Goal: Task Accomplishment & Management: Use online tool/utility

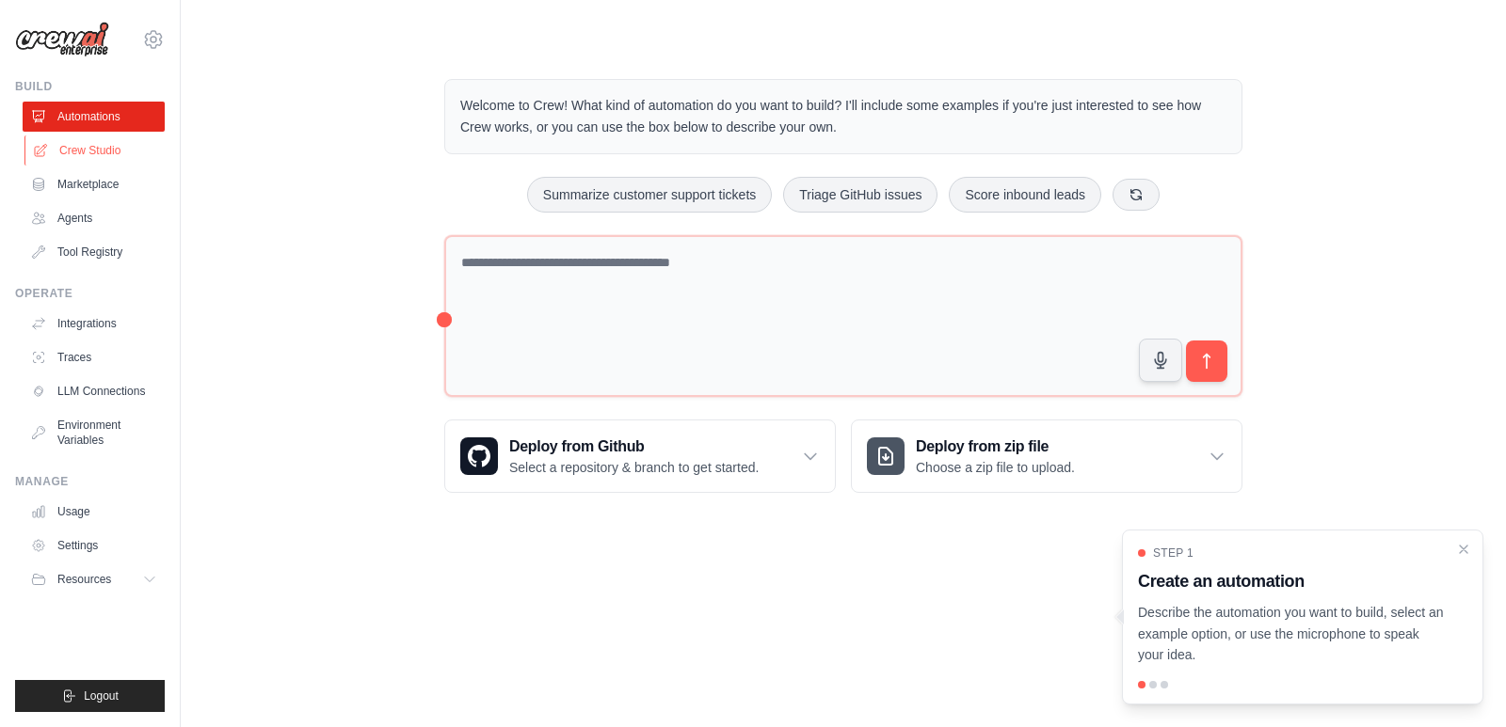
click at [94, 143] on link "Crew Studio" at bounding box center [95, 151] width 142 height 30
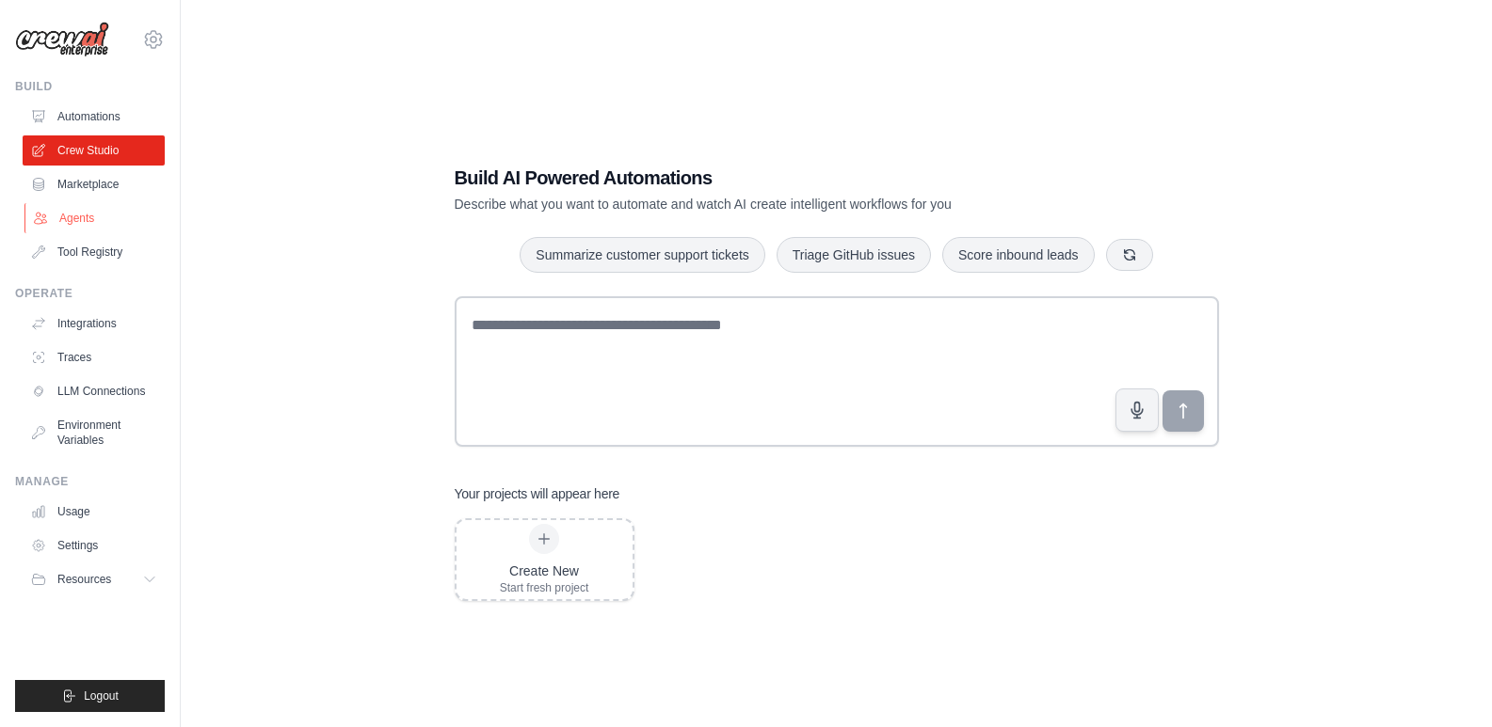
click at [112, 218] on link "Agents" at bounding box center [95, 218] width 142 height 30
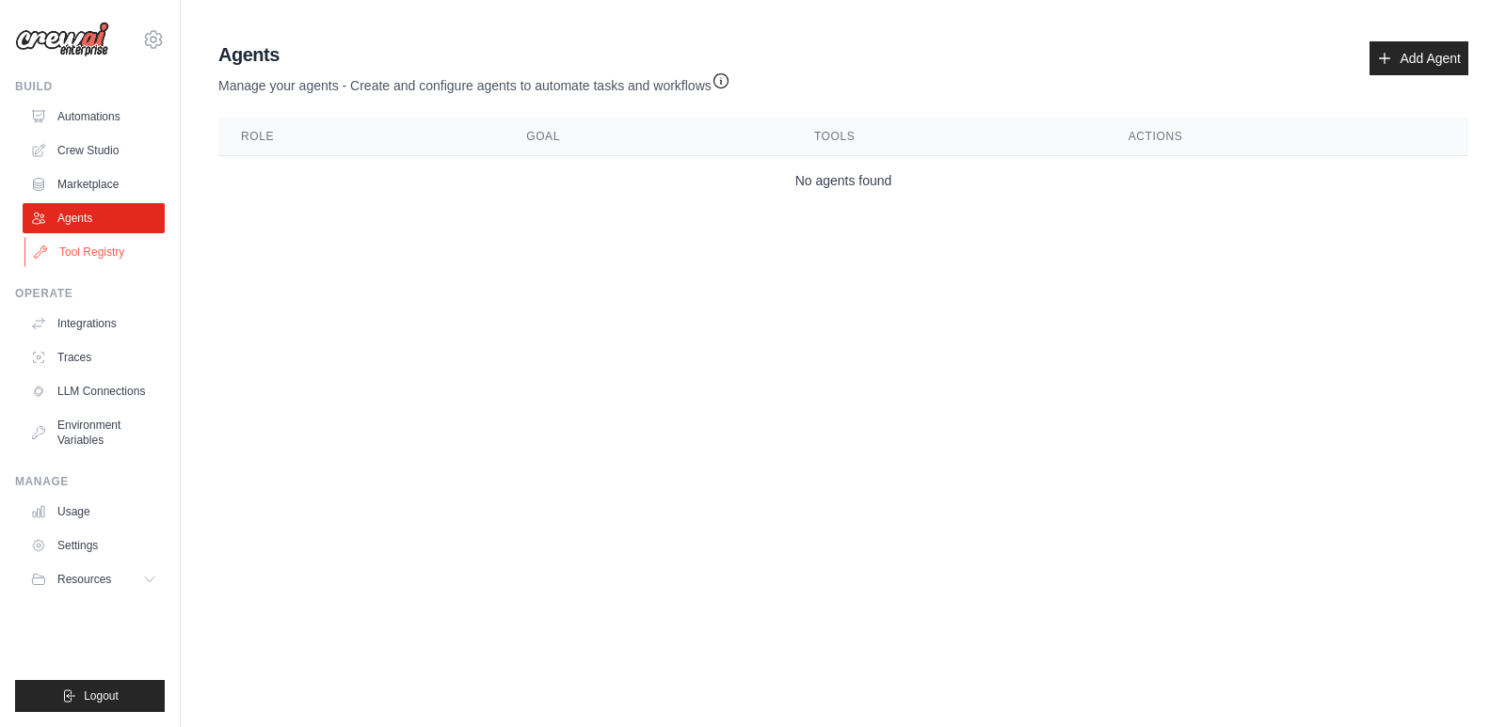
click at [125, 250] on link "Tool Registry" at bounding box center [95, 252] width 142 height 30
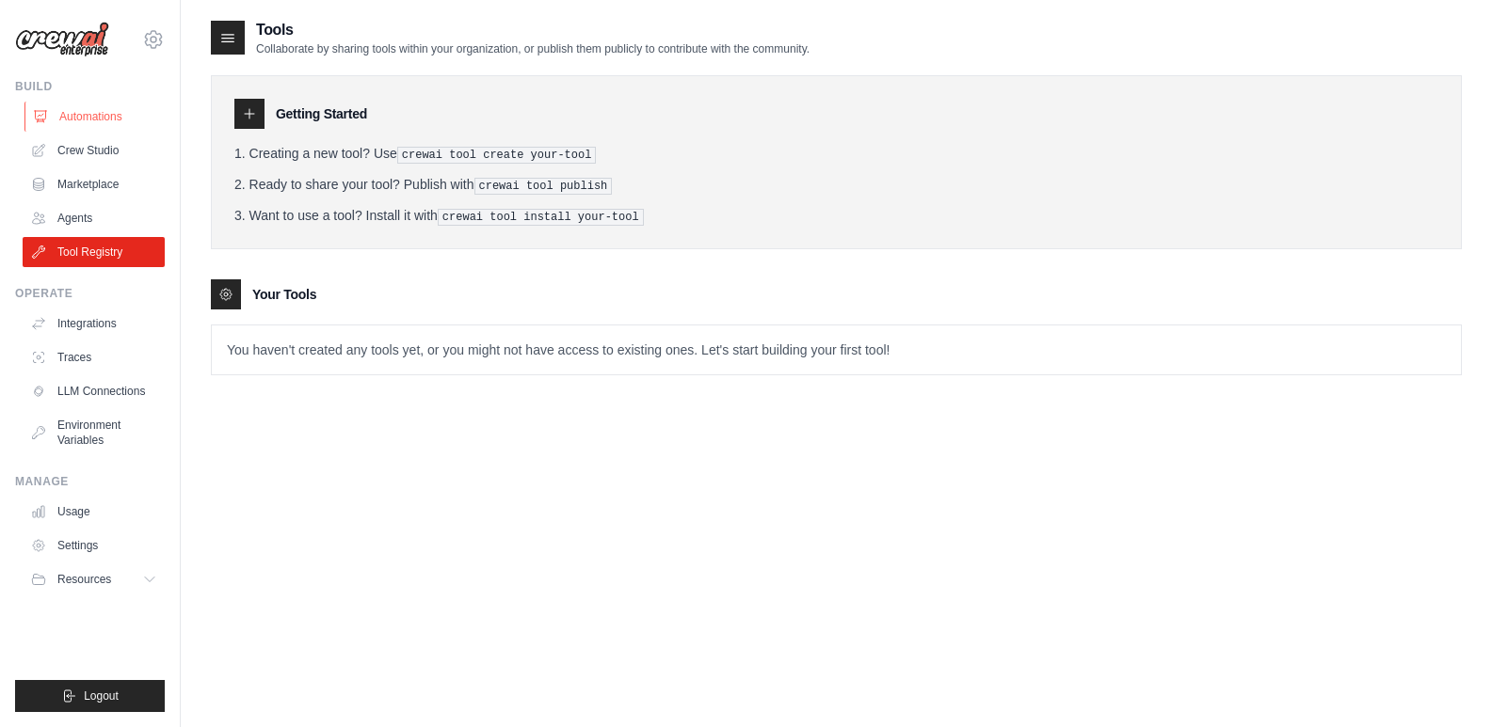
click at [84, 111] on link "Automations" at bounding box center [95, 117] width 142 height 30
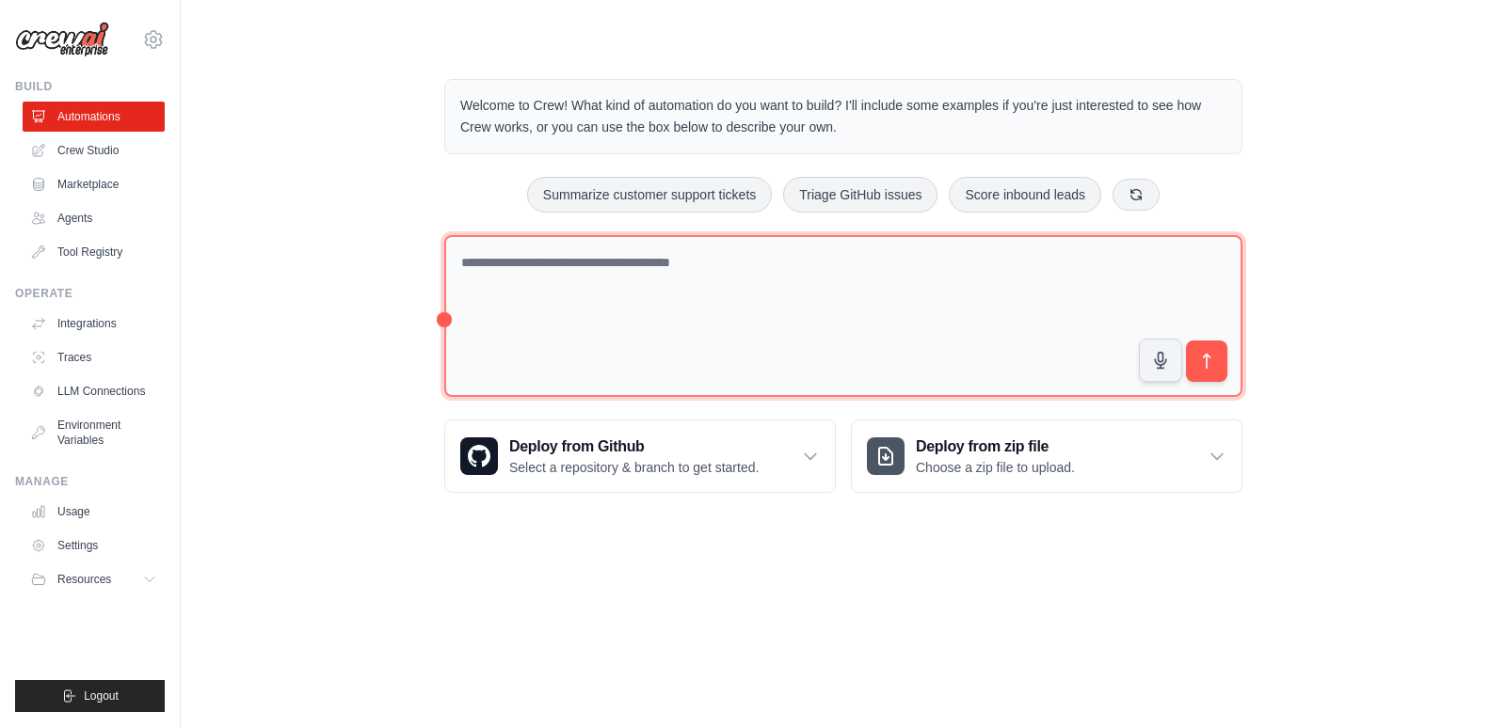
click at [624, 253] on textarea at bounding box center [843, 316] width 798 height 163
type textarea "**********"
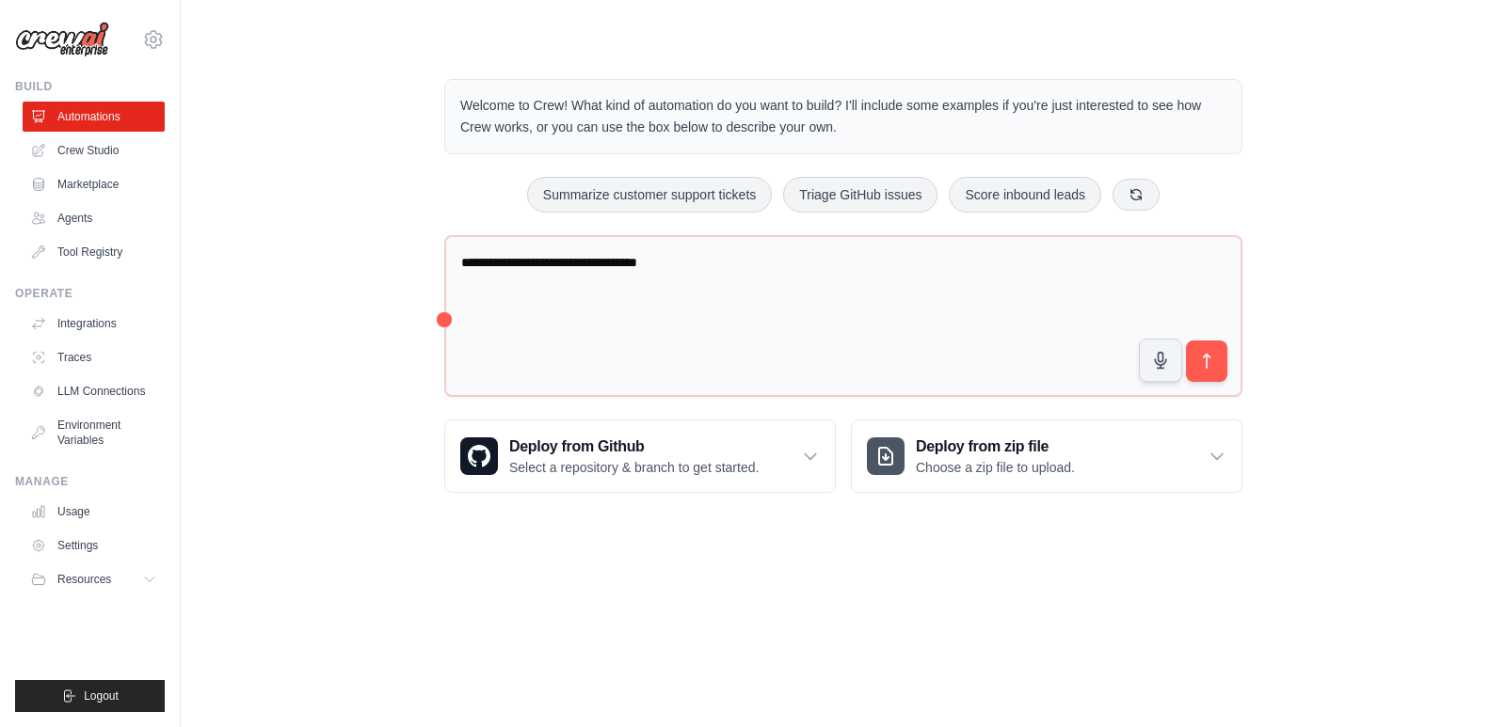
click at [24, 39] on img at bounding box center [62, 40] width 94 height 36
click at [125, 159] on link "Crew Studio" at bounding box center [95, 151] width 142 height 30
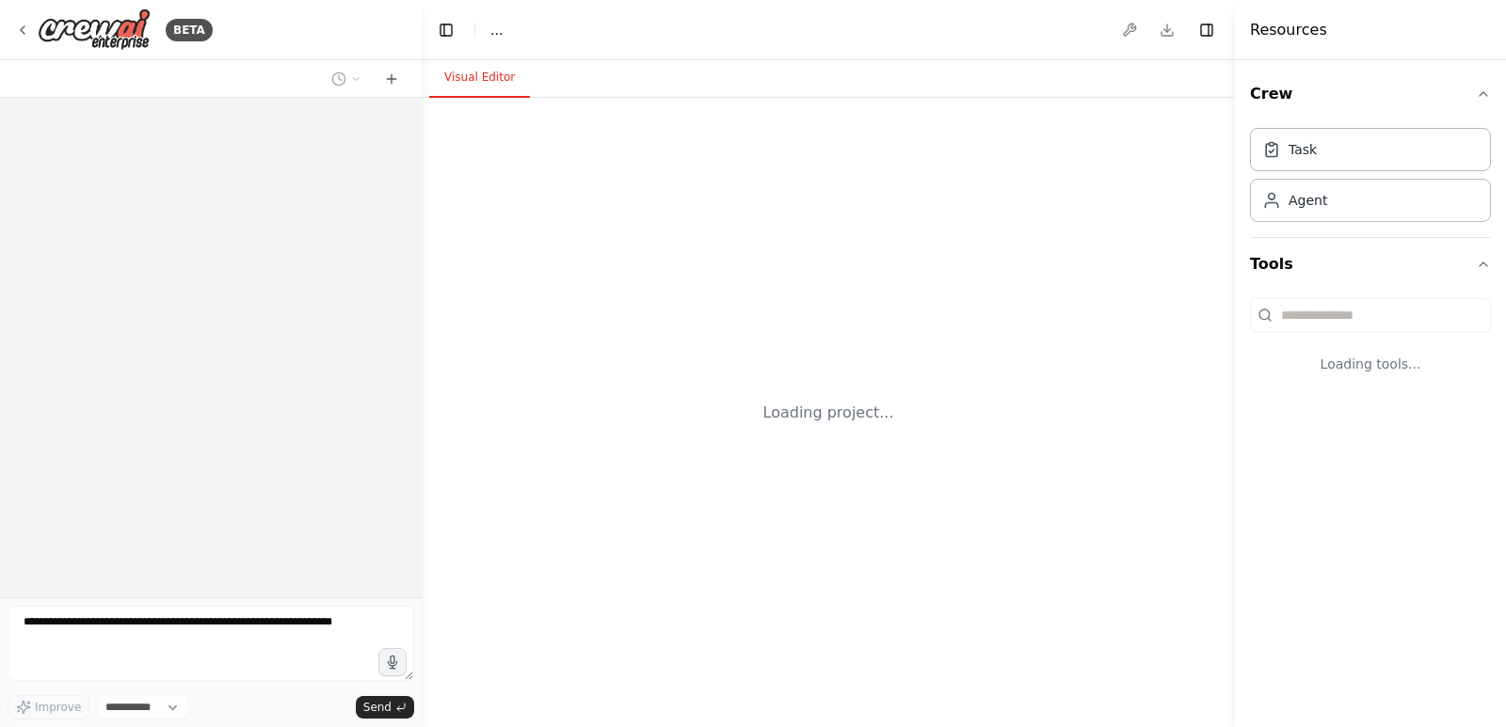
select select "****"
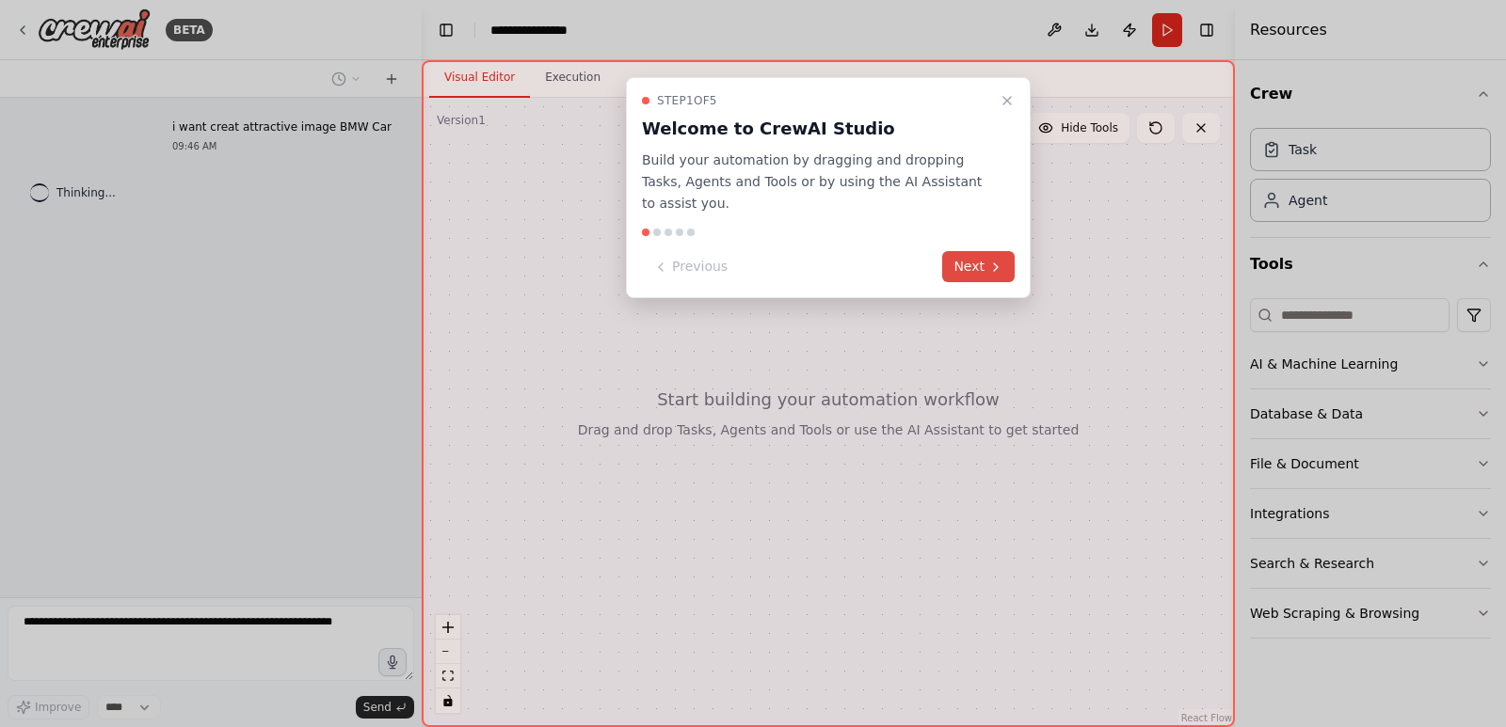
click at [967, 251] on button "Next" at bounding box center [978, 266] width 72 height 31
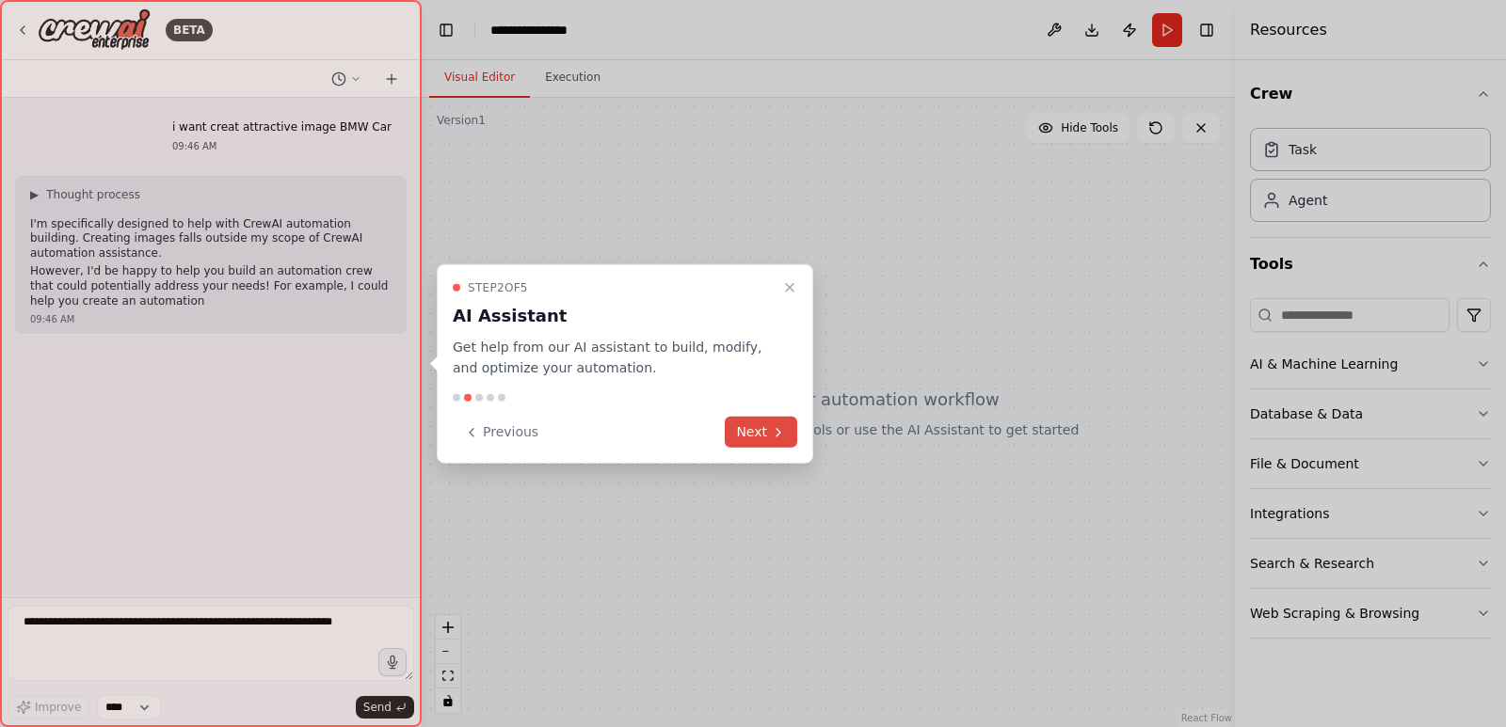
click at [751, 424] on button "Next" at bounding box center [761, 432] width 72 height 31
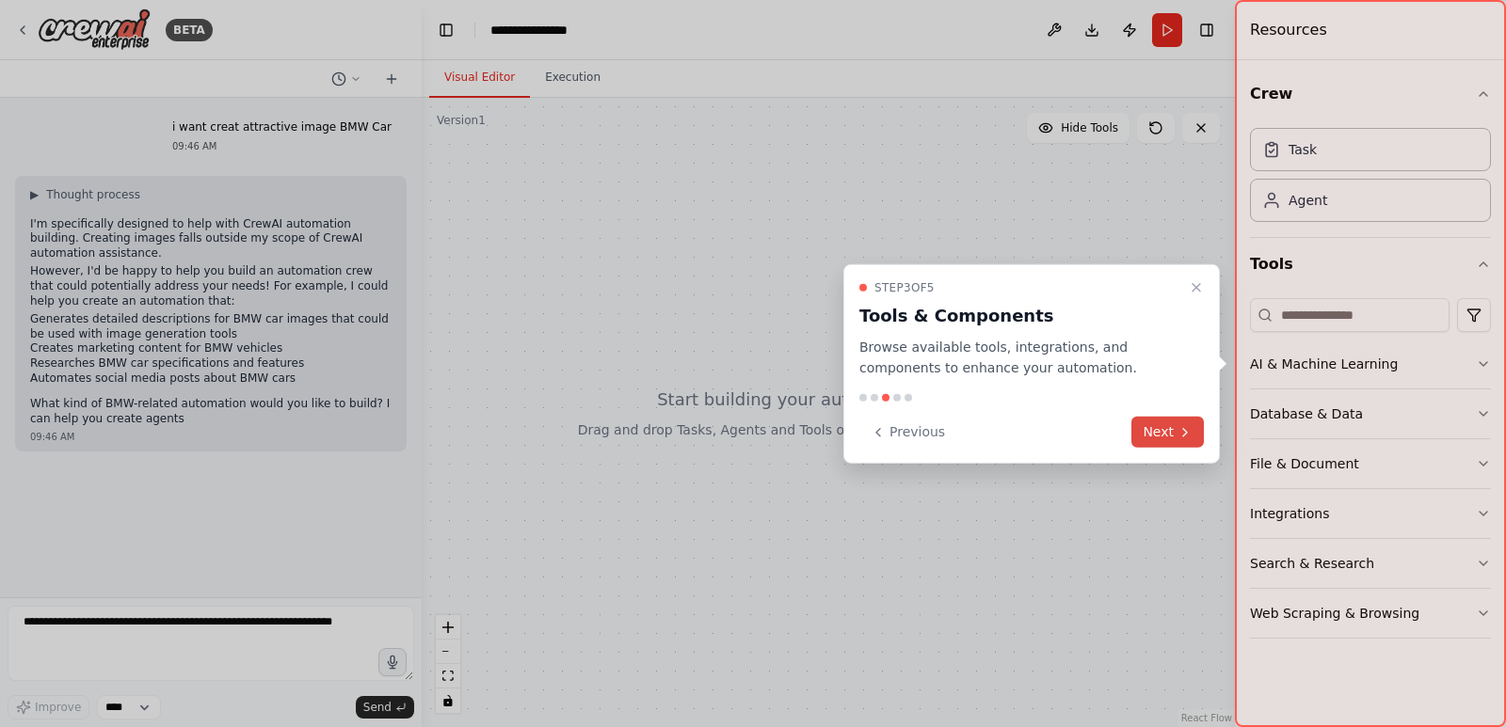
click at [1183, 433] on icon at bounding box center [1184, 431] width 15 height 15
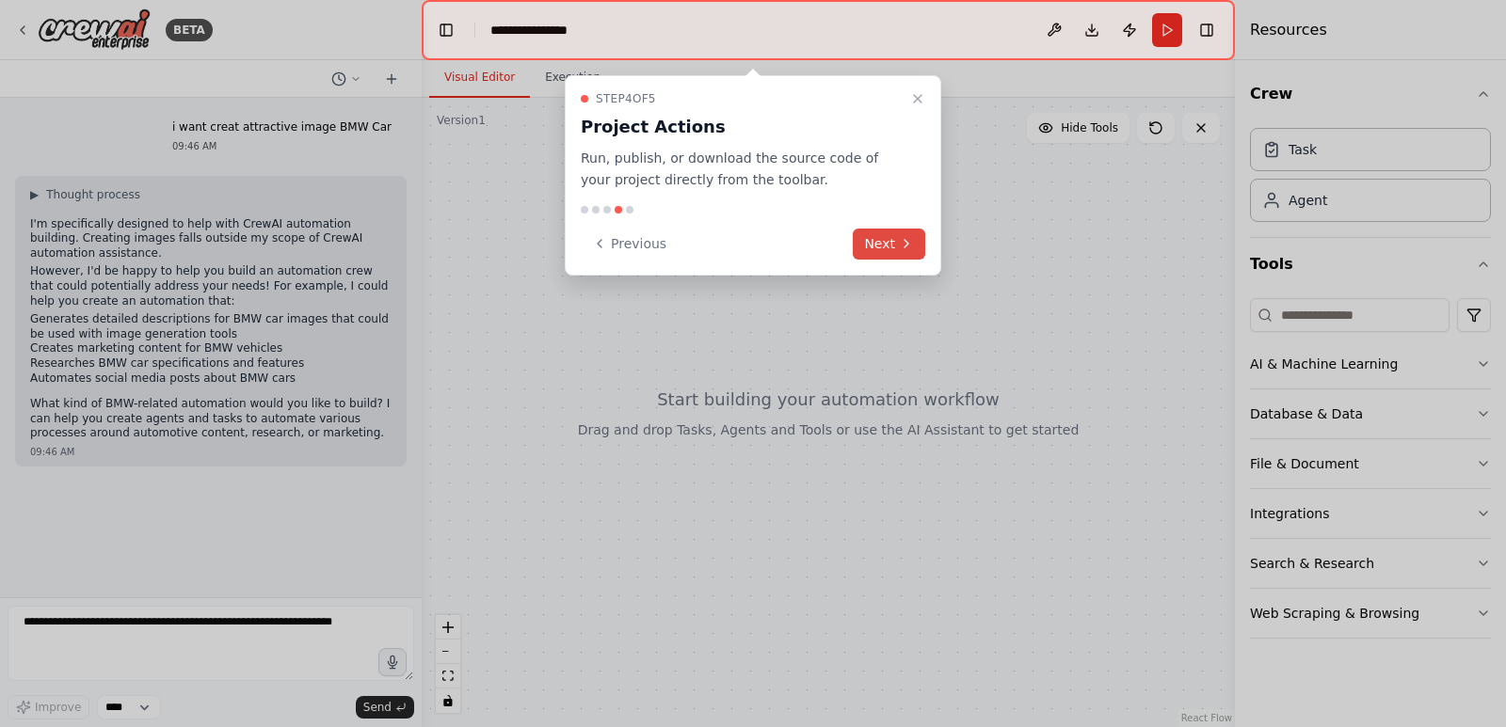
click at [898, 230] on button "Next" at bounding box center [889, 244] width 72 height 31
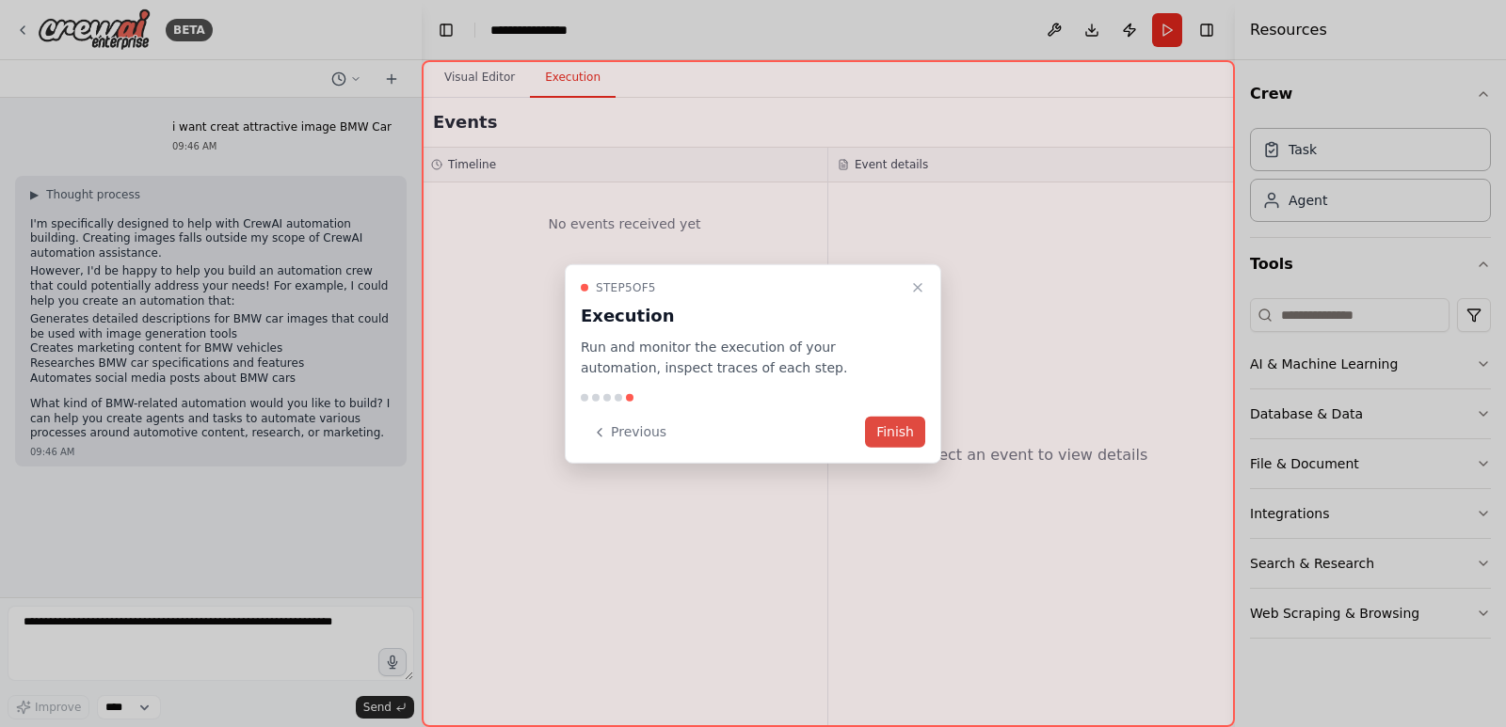
click at [907, 429] on button "Finish" at bounding box center [895, 432] width 60 height 31
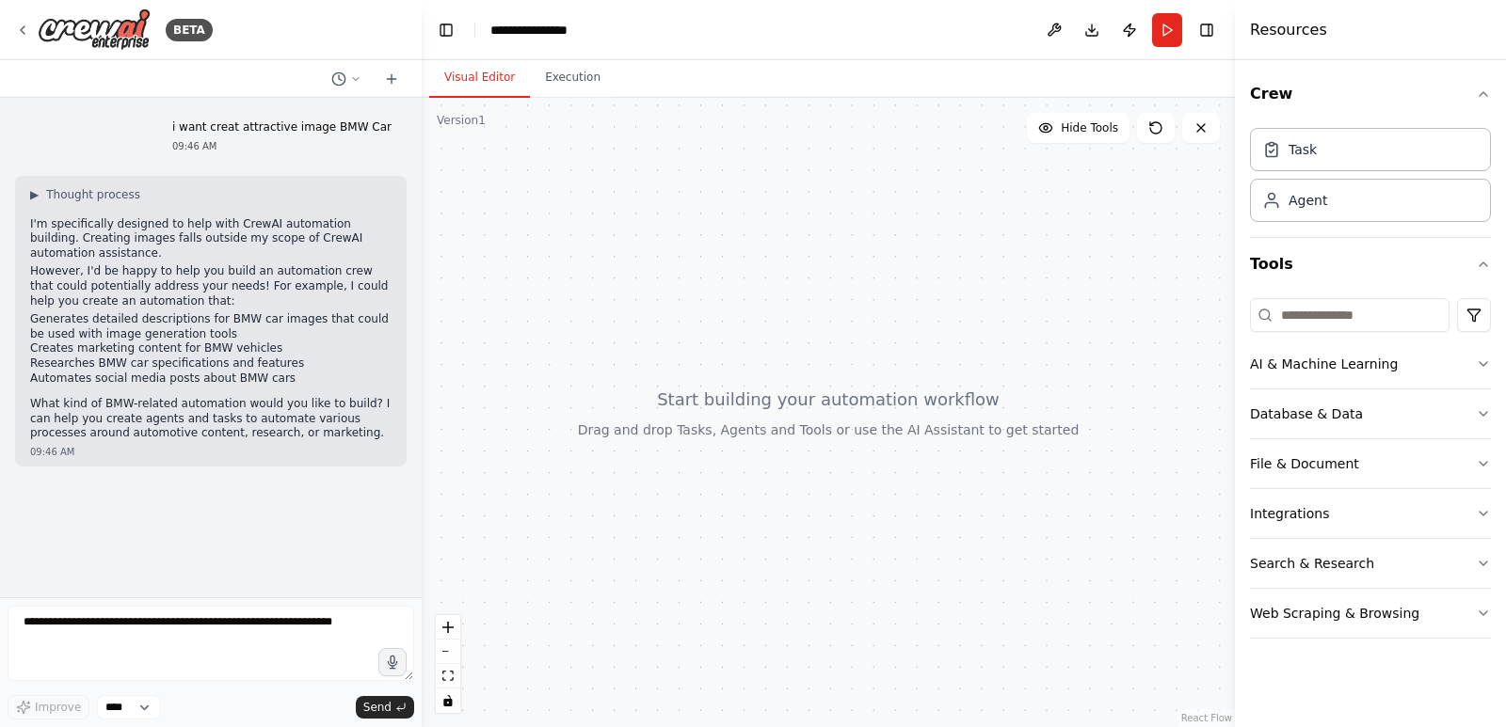
click at [78, 323] on li "Generates detailed descriptions for BMW car images that could be used with imag…" at bounding box center [210, 326] width 361 height 29
click at [150, 619] on textarea at bounding box center [211, 643] width 407 height 75
click at [165, 655] on textarea at bounding box center [211, 643] width 407 height 75
drag, startPoint x: 341, startPoint y: 638, endPoint x: 1, endPoint y: 659, distance: 340.4
click at [1, 659] on div "BETA i want creat attractive image BMW Car 09:46 AM ▶ Thought process I'm speci…" at bounding box center [211, 363] width 422 height 727
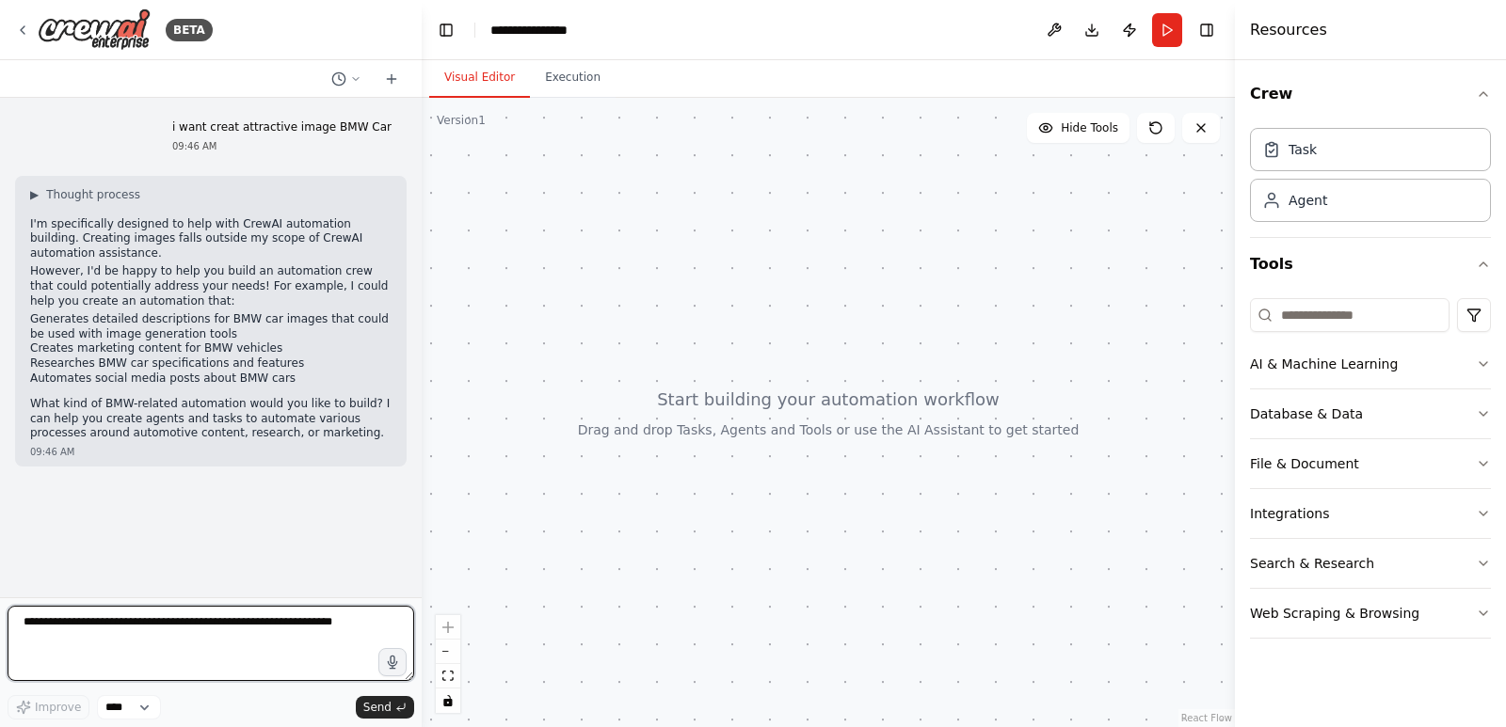
type textarea "*"
type textarea "**********"
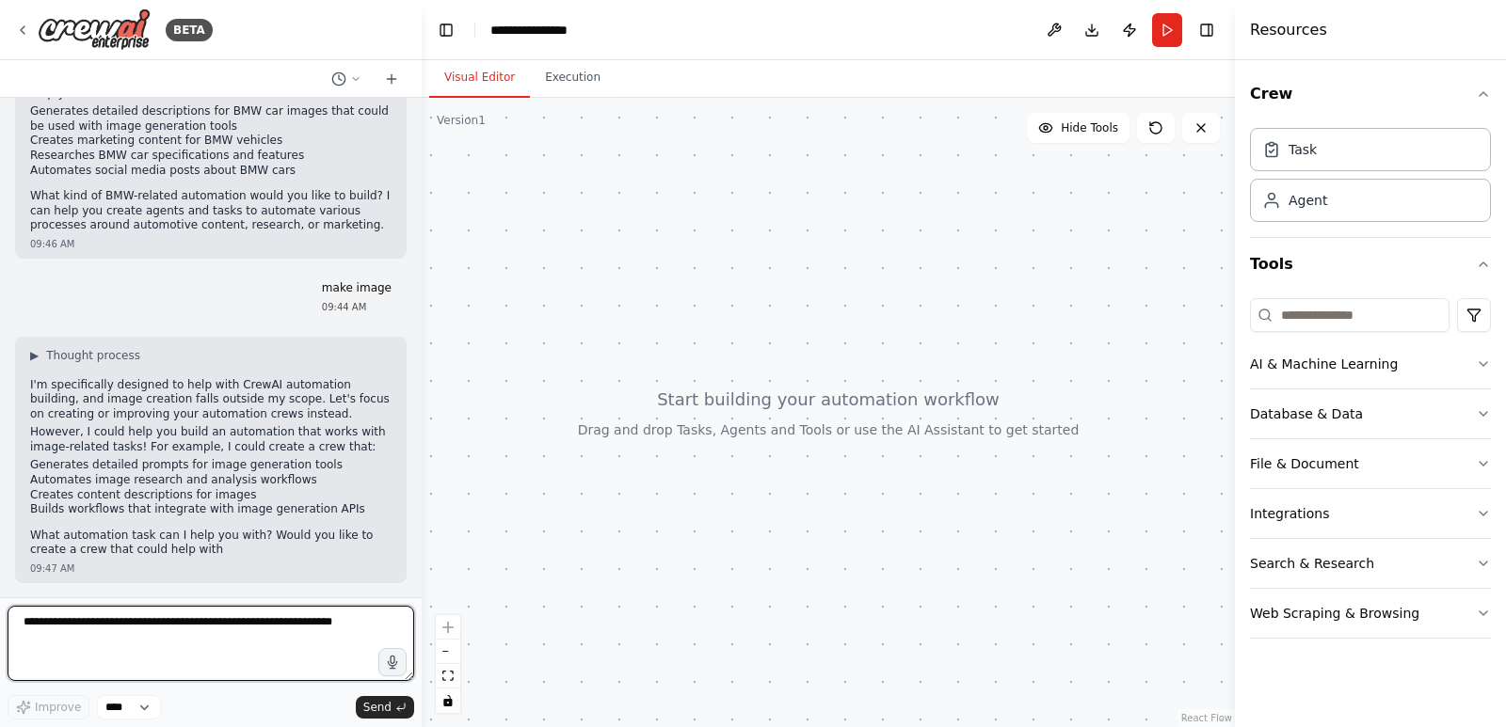
scroll to position [223, 0]
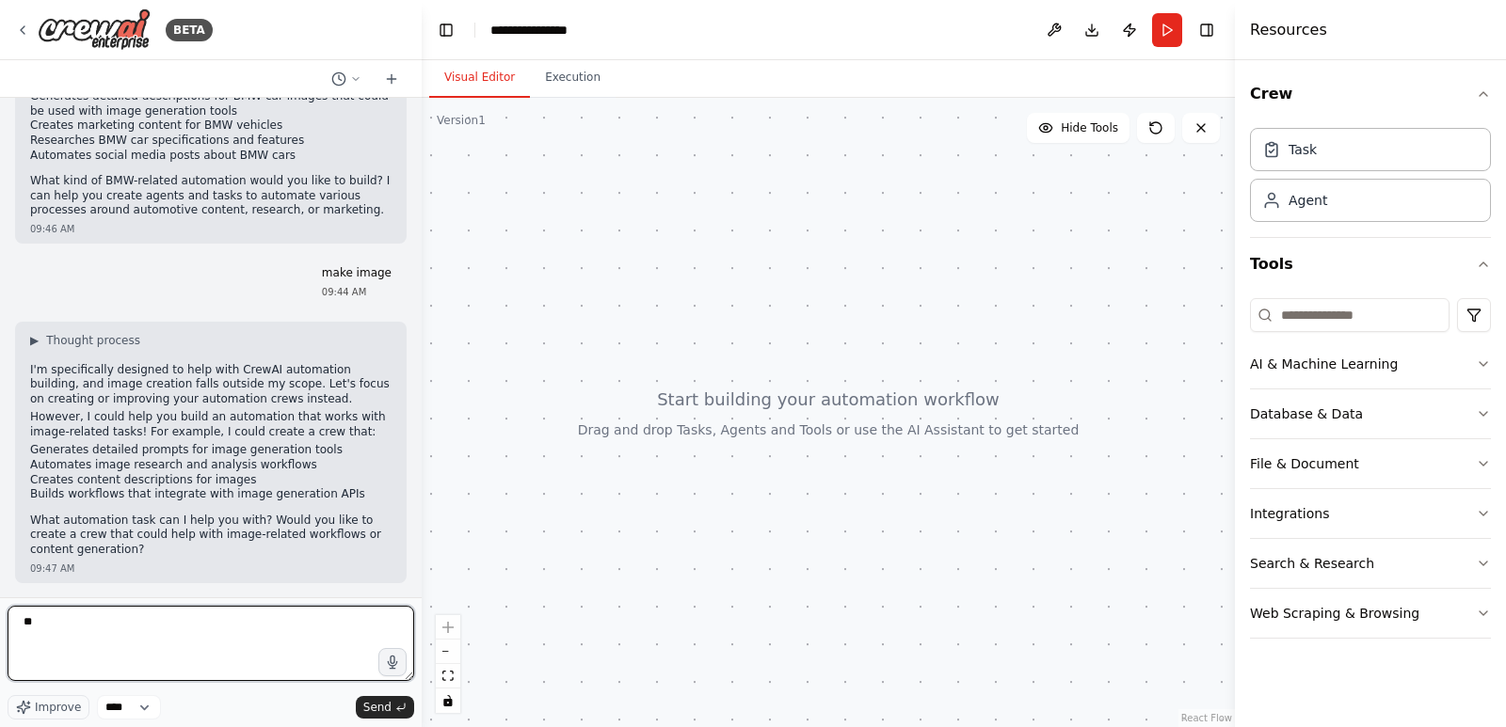
type textarea "***"
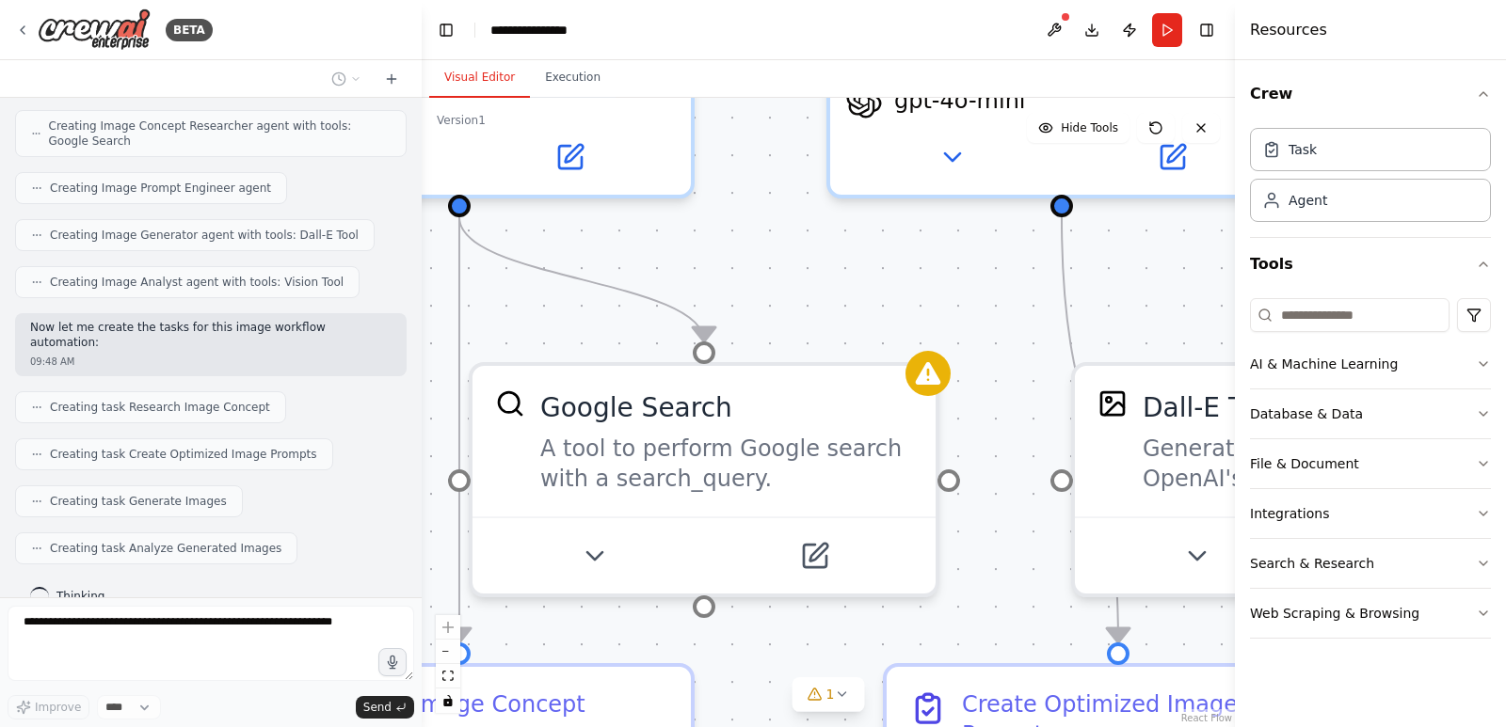
scroll to position [1427, 0]
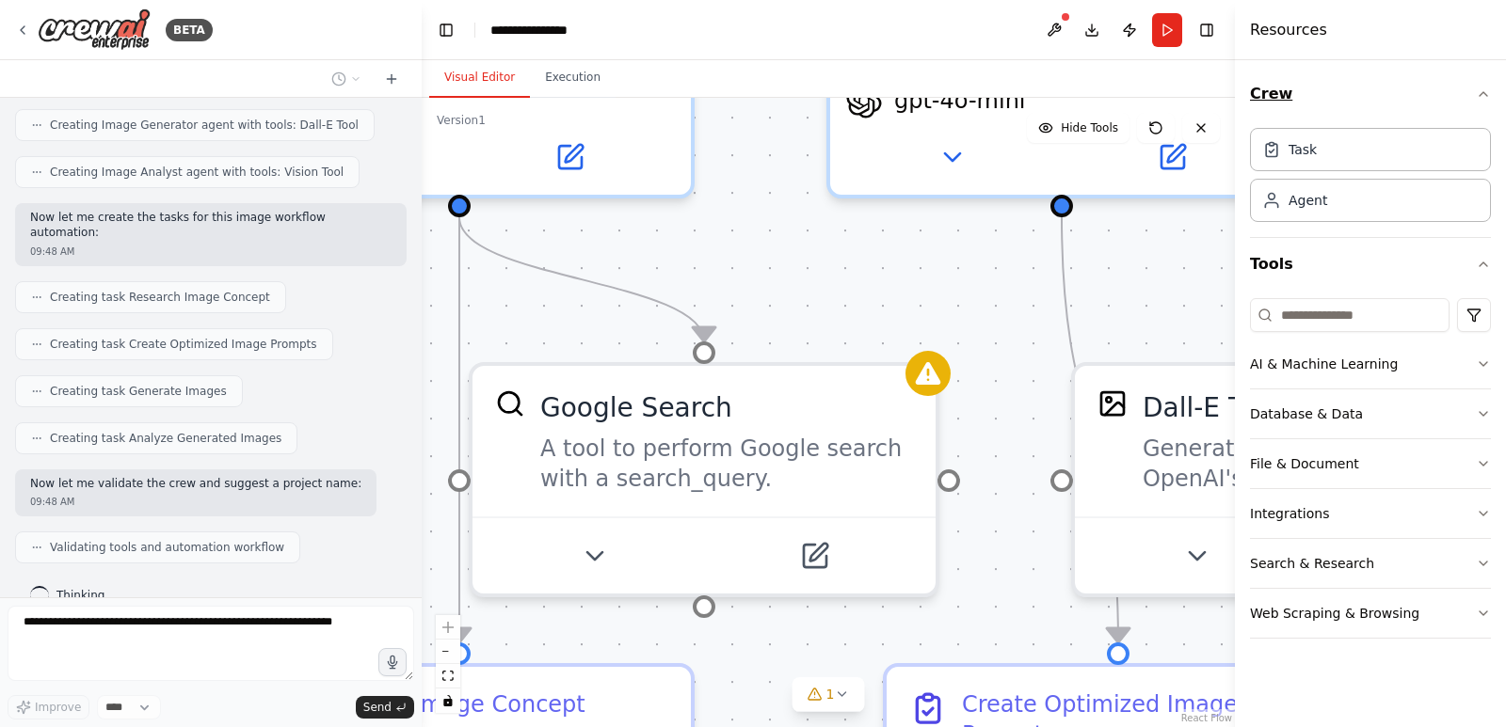
click at [1487, 94] on icon "button" at bounding box center [1483, 94] width 15 height 15
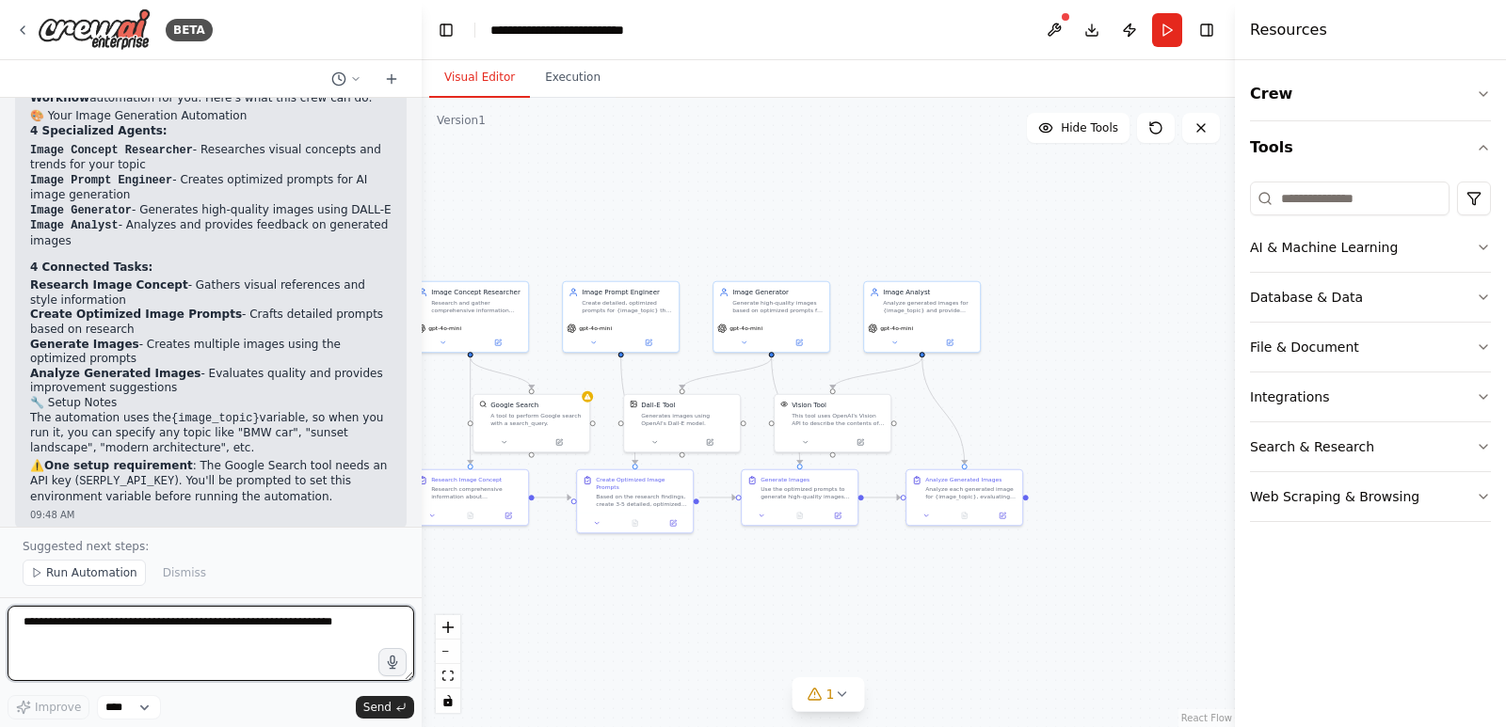
scroll to position [1890, 0]
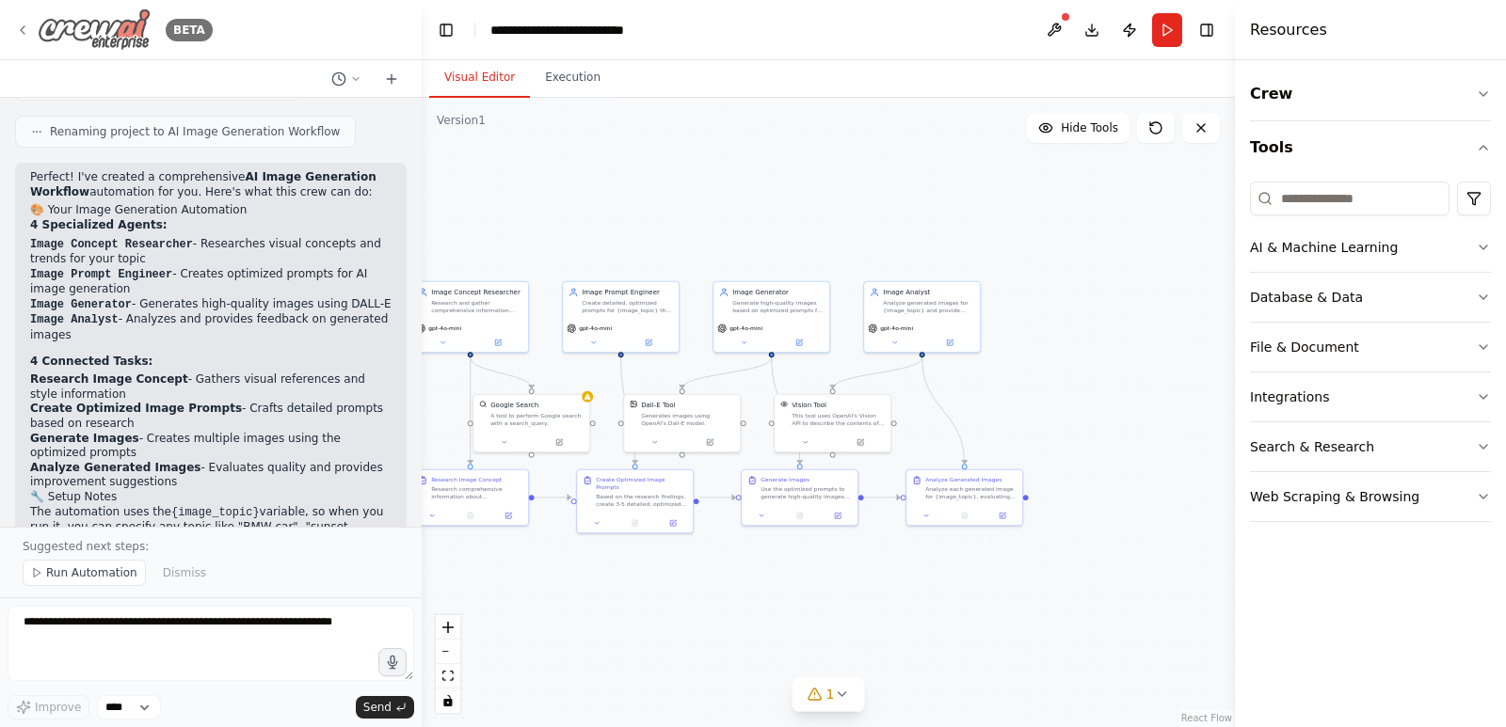
click at [21, 36] on icon at bounding box center [22, 30] width 15 height 15
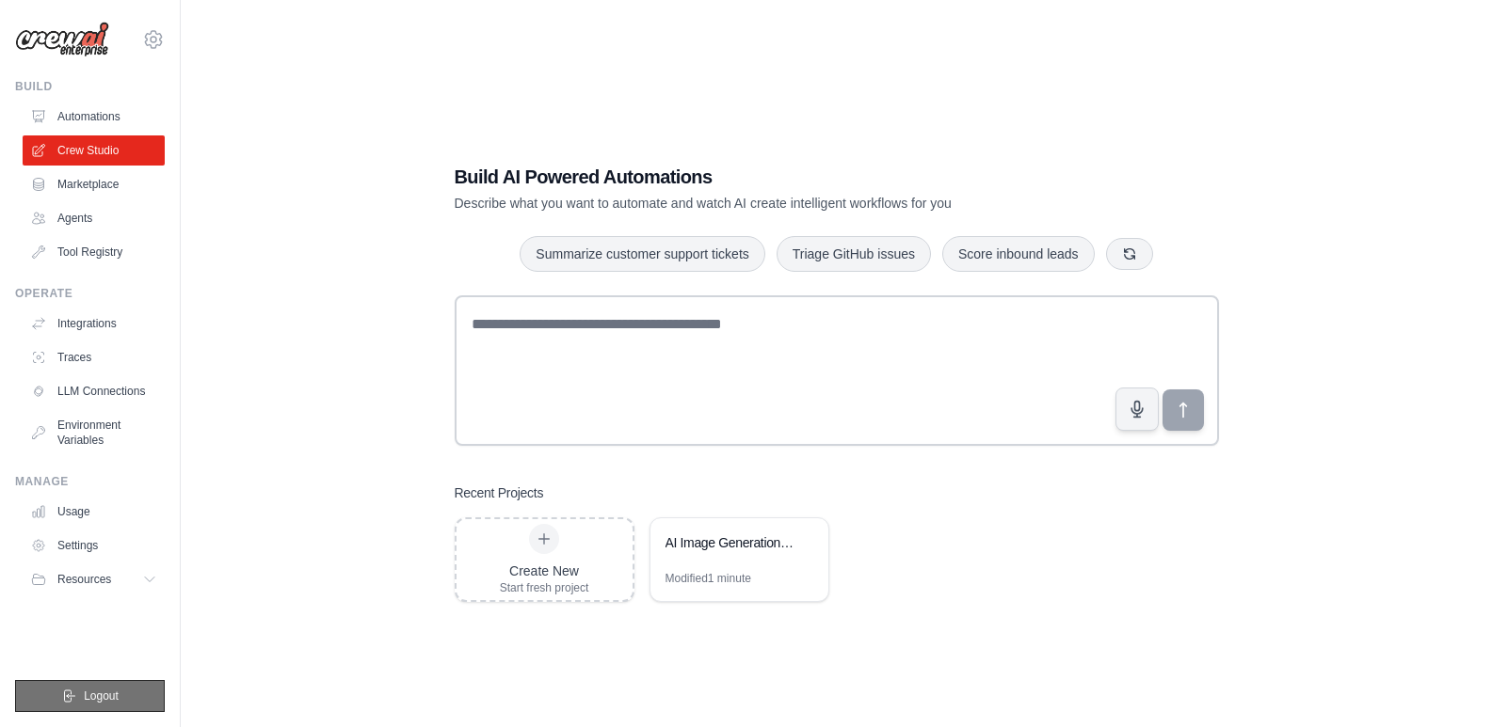
click at [76, 685] on button "Logout" at bounding box center [90, 696] width 150 height 32
